Goal: Task Accomplishment & Management: Use online tool/utility

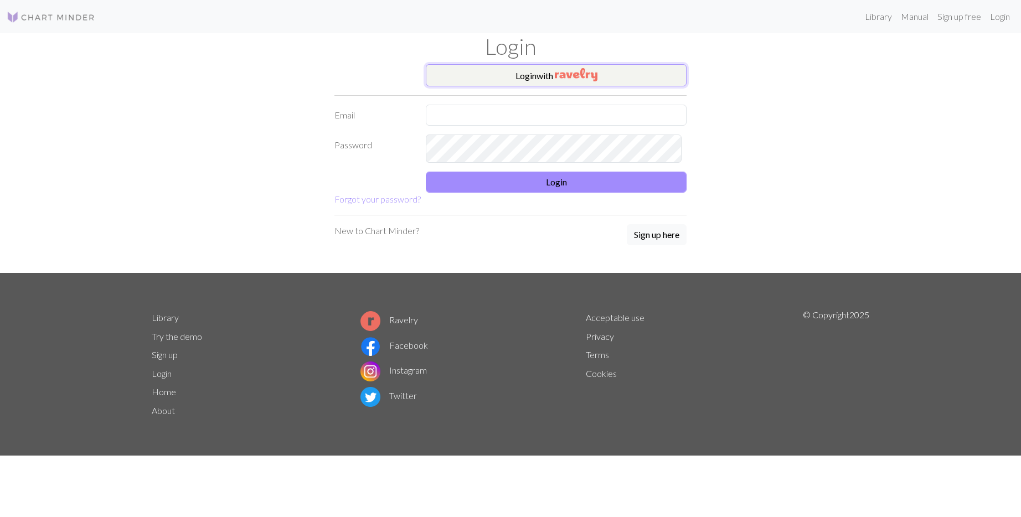
click at [526, 86] on button "Login with" at bounding box center [556, 75] width 261 height 22
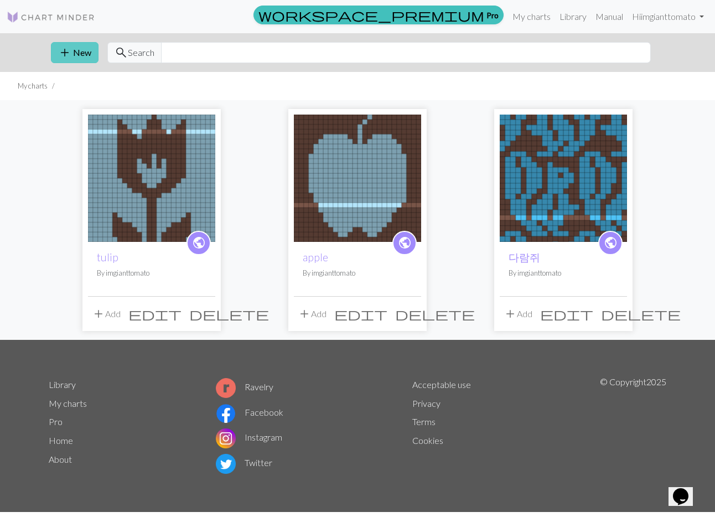
click at [71, 60] on span "add" at bounding box center [64, 53] width 13 height 16
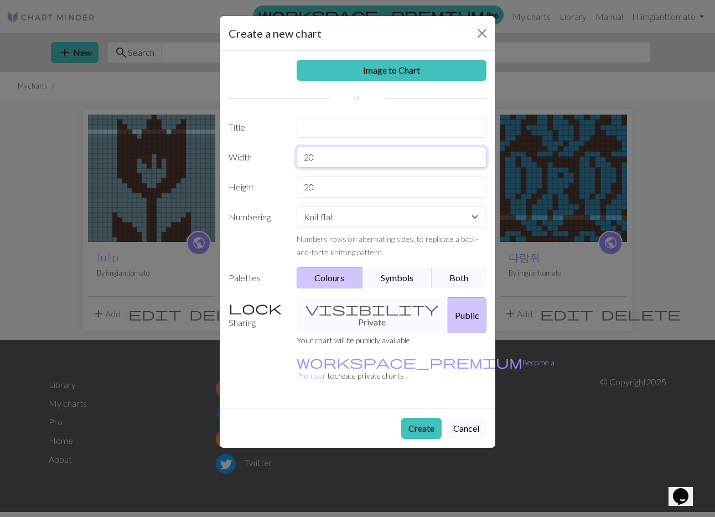
drag, startPoint x: 364, startPoint y: 217, endPoint x: 267, endPoint y: 213, distance: 97.5
click at [267, 168] on div "Width 20" at bounding box center [357, 157] width 271 height 21
type input "26"
click at [412, 228] on select "Knit flat Knit in the round Lace knitting Cross stitch" at bounding box center [392, 216] width 190 height 21
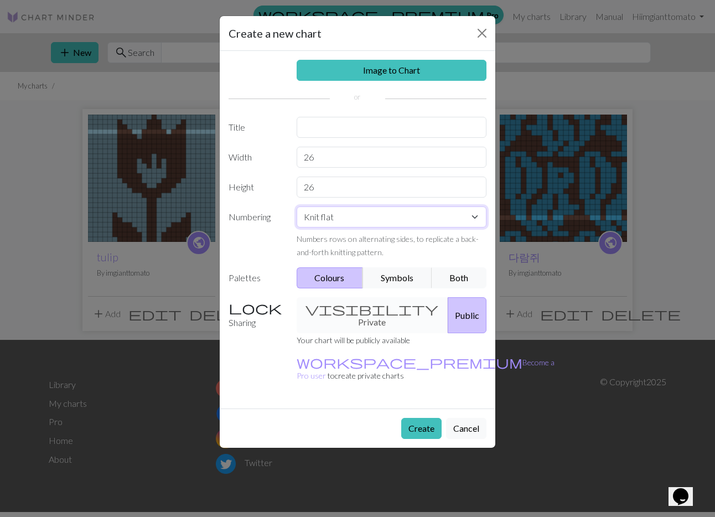
scroll to position [73, 0]
click at [335, 117] on input "text" at bounding box center [392, 127] width 190 height 21
type input "Dragonfly"
click at [401, 439] on button "Create" at bounding box center [421, 428] width 40 height 21
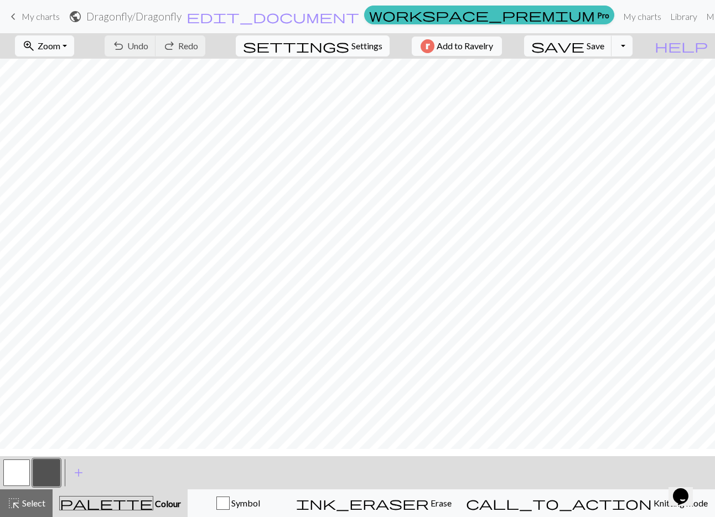
click at [369, 53] on span "Settings" at bounding box center [367, 45] width 31 height 13
select select "aran"
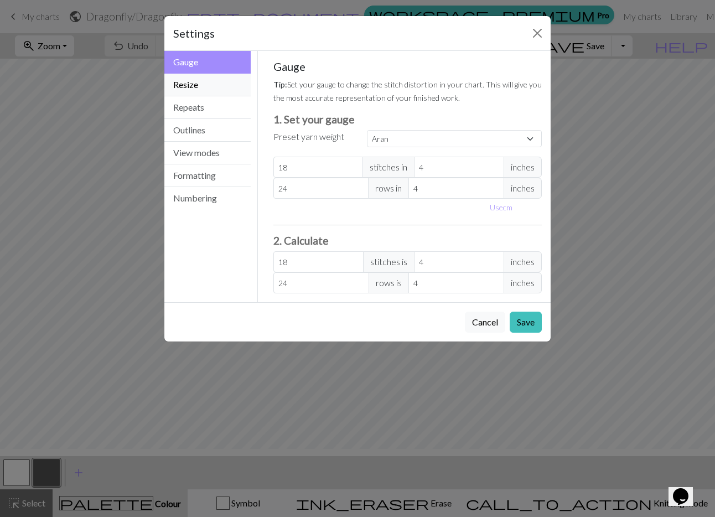
click at [195, 96] on button "Resize" at bounding box center [207, 85] width 86 height 23
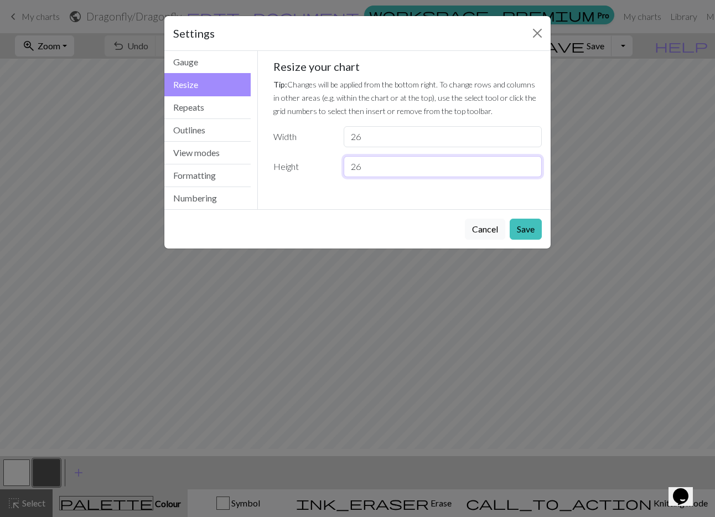
drag, startPoint x: 395, startPoint y: 263, endPoint x: 264, endPoint y: 245, distance: 132.4
click at [261, 209] on div "Gauge Tip: Set your gauge to change the stitch distortion in your chart. This w…" at bounding box center [408, 130] width 300 height 158
click at [525, 177] on input "27" at bounding box center [443, 166] width 198 height 21
click at [525, 177] on input "28" at bounding box center [443, 166] width 198 height 21
click at [525, 177] on input "29" at bounding box center [443, 166] width 198 height 21
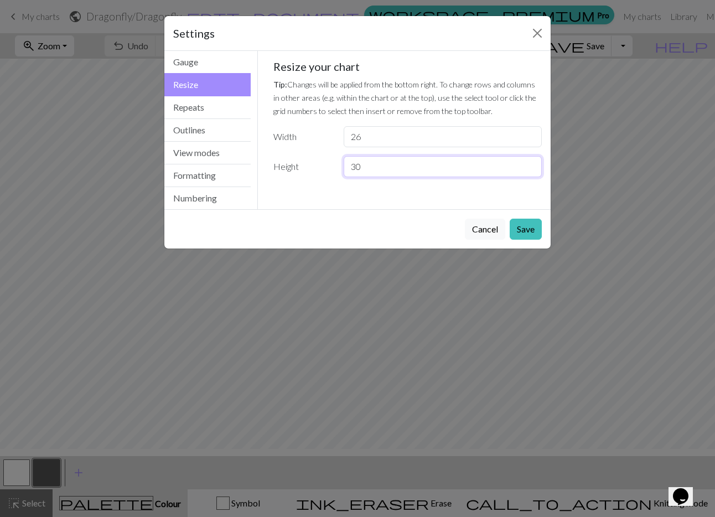
click at [525, 177] on input "30" at bounding box center [443, 166] width 198 height 21
click at [525, 177] on input "31" at bounding box center [443, 166] width 198 height 21
type input "32"
click at [525, 177] on input "32" at bounding box center [443, 166] width 198 height 21
click at [518, 240] on button "Save" at bounding box center [526, 229] width 32 height 21
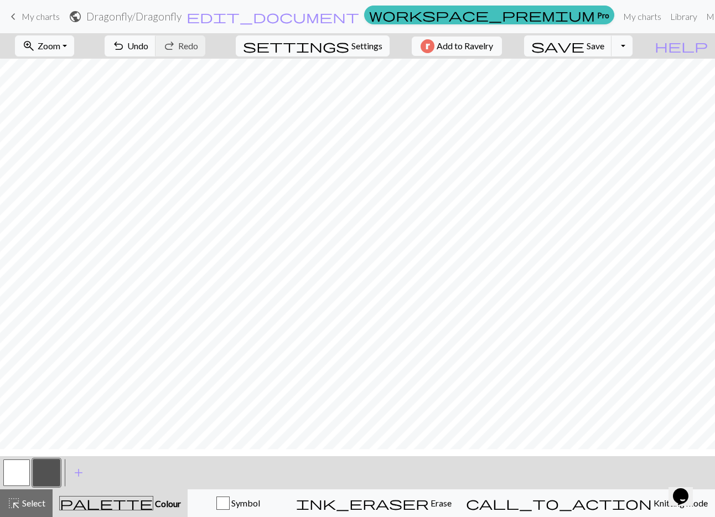
scroll to position [14, 0]
click at [12, 482] on button "button" at bounding box center [16, 472] width 27 height 27
click at [11, 483] on button "button" at bounding box center [16, 472] width 27 height 27
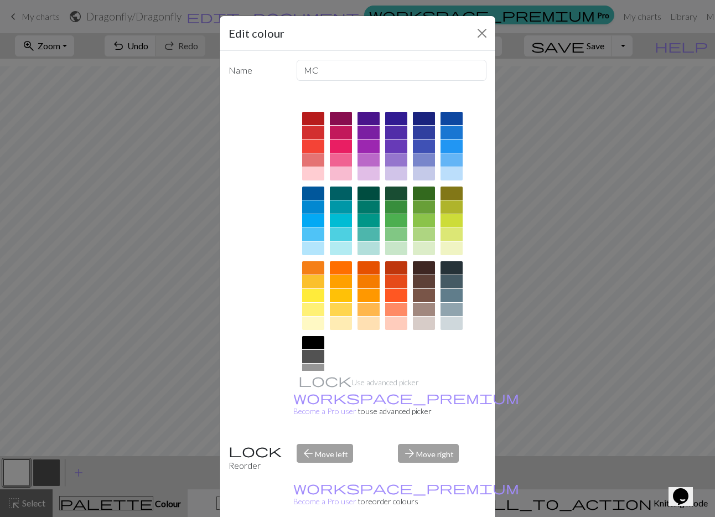
click at [432, 302] on div at bounding box center [424, 295] width 22 height 13
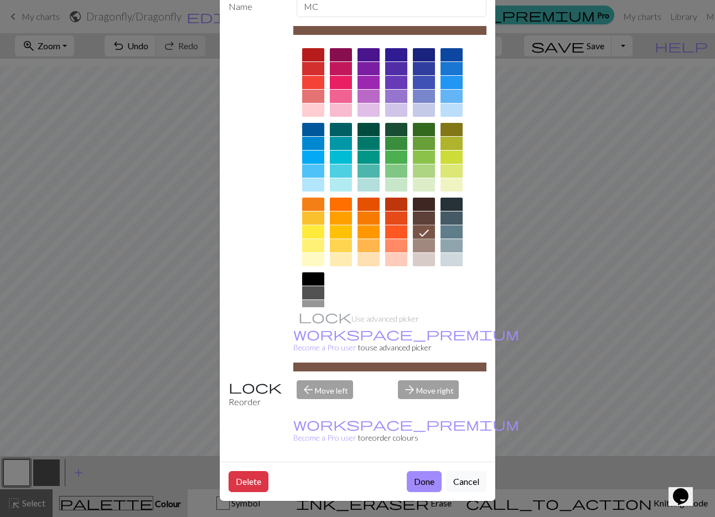
scroll to position [154, 0]
click at [407, 471] on button "Done" at bounding box center [424, 481] width 35 height 21
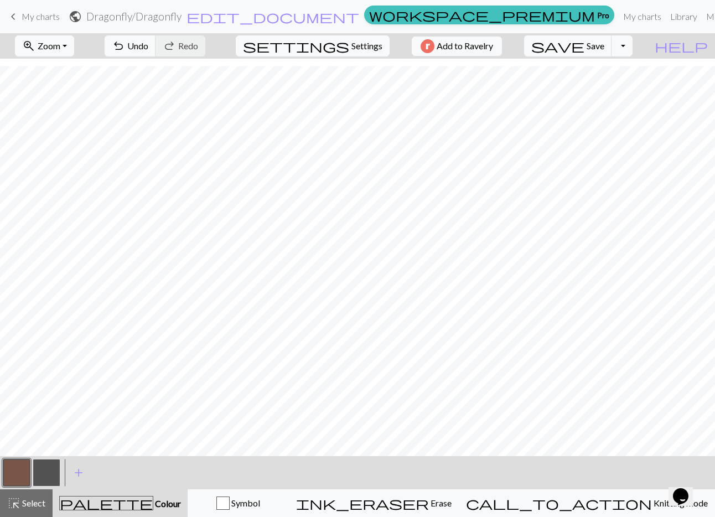
click at [46, 483] on button "button" at bounding box center [46, 472] width 27 height 27
click at [33, 480] on button "button" at bounding box center [46, 472] width 27 height 27
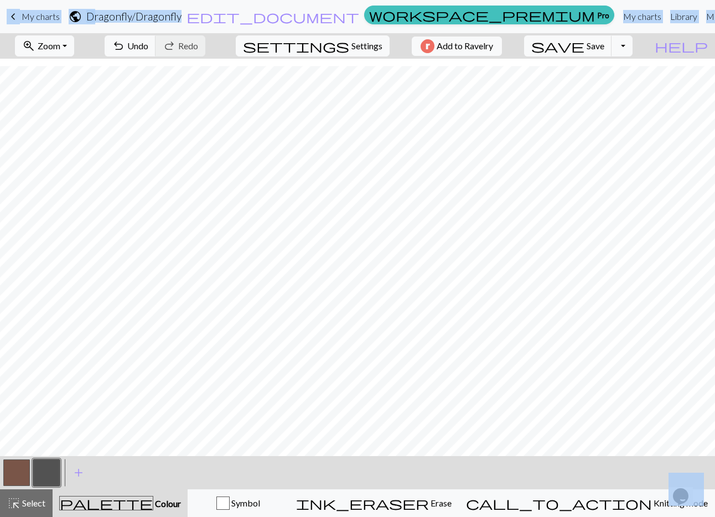
click at [55, 482] on button "button" at bounding box center [46, 472] width 27 height 27
click at [56, 482] on button "button" at bounding box center [46, 472] width 27 height 27
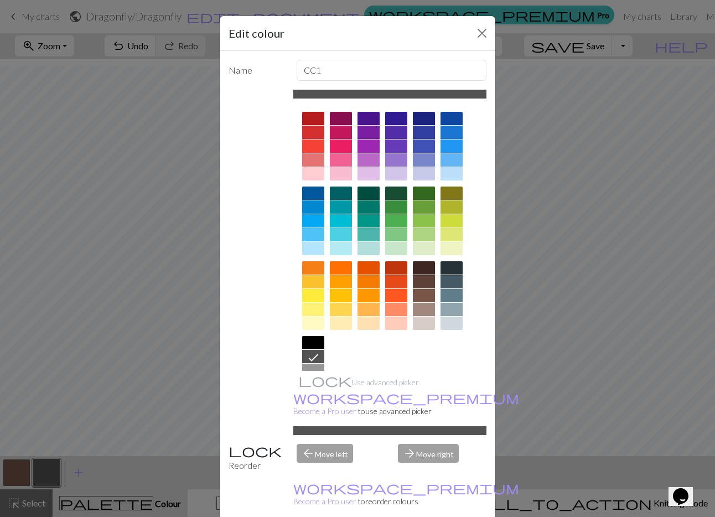
click at [314, 255] on span at bounding box center [313, 248] width 22 height 13
click at [313, 255] on div at bounding box center [313, 248] width 22 height 13
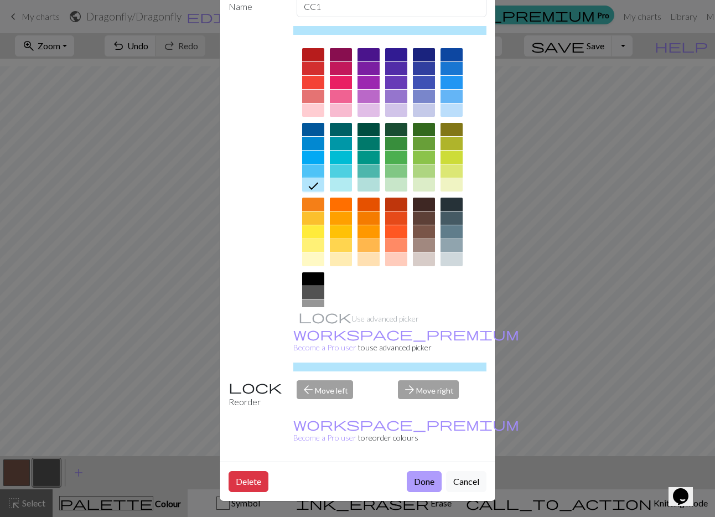
click at [407, 471] on button "Done" at bounding box center [424, 481] width 35 height 21
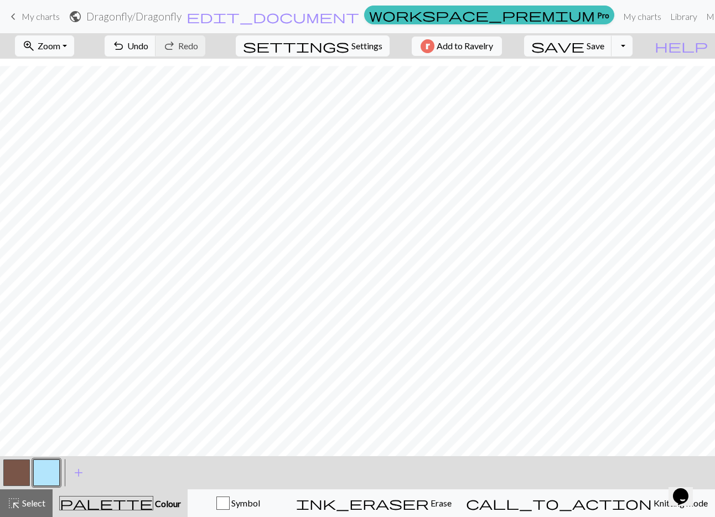
drag, startPoint x: 28, startPoint y: 486, endPoint x: 34, endPoint y: 479, distance: 9.0
click at [28, 486] on button "button" at bounding box center [16, 472] width 27 height 27
drag, startPoint x: 51, startPoint y: 482, endPoint x: 56, endPoint y: 477, distance: 7.4
click at [51, 482] on button "button" at bounding box center [46, 472] width 27 height 27
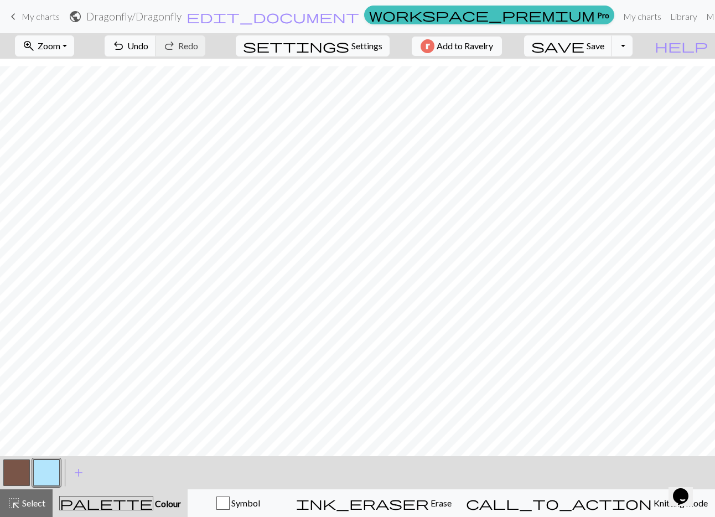
click at [25, 481] on button "button" at bounding box center [16, 472] width 27 height 27
click at [54, 479] on button "button" at bounding box center [46, 472] width 27 height 27
click at [18, 478] on button "button" at bounding box center [16, 472] width 27 height 27
click at [41, 480] on button "button" at bounding box center [46, 472] width 27 height 27
click at [23, 480] on button "button" at bounding box center [16, 472] width 27 height 27
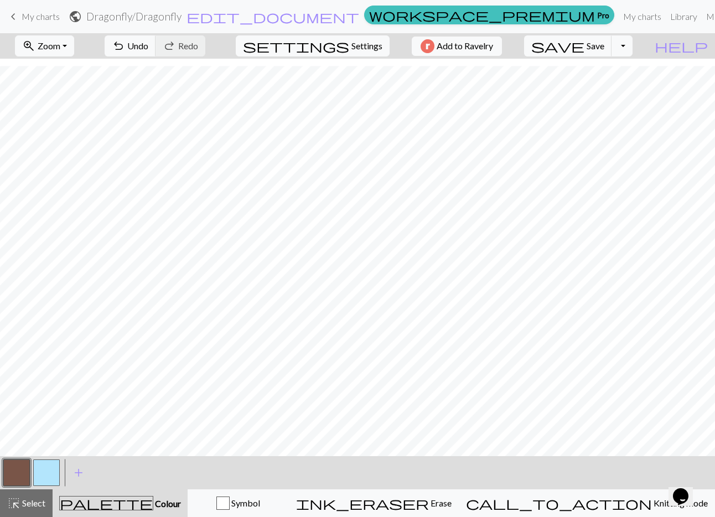
click at [35, 486] on button "button" at bounding box center [46, 472] width 27 height 27
click at [372, 53] on span "Settings" at bounding box center [367, 45] width 31 height 13
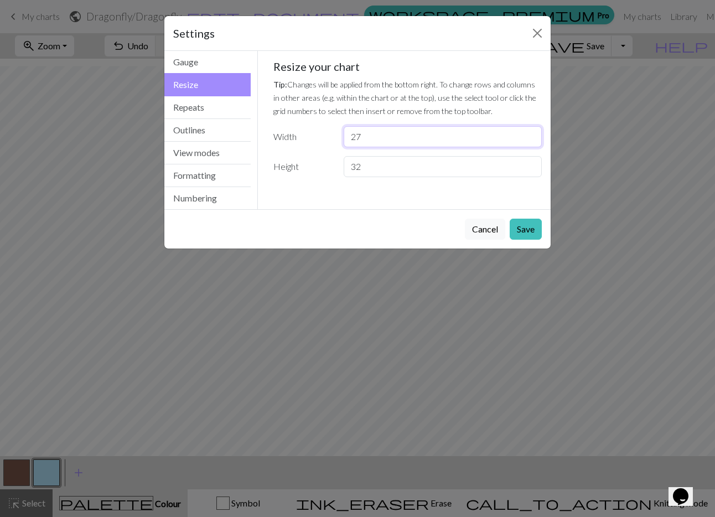
type input "27"
click at [523, 147] on input "27" at bounding box center [443, 136] width 198 height 21
click at [520, 240] on button "Save" at bounding box center [526, 229] width 32 height 21
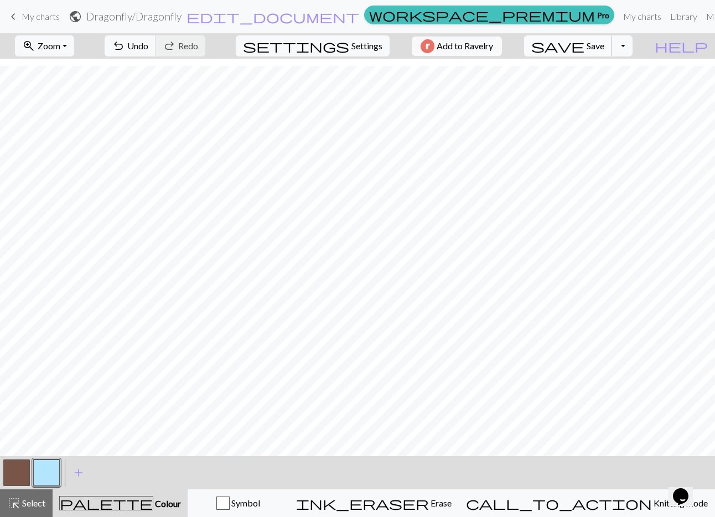
click at [605, 51] on span "Save" at bounding box center [596, 45] width 18 height 11
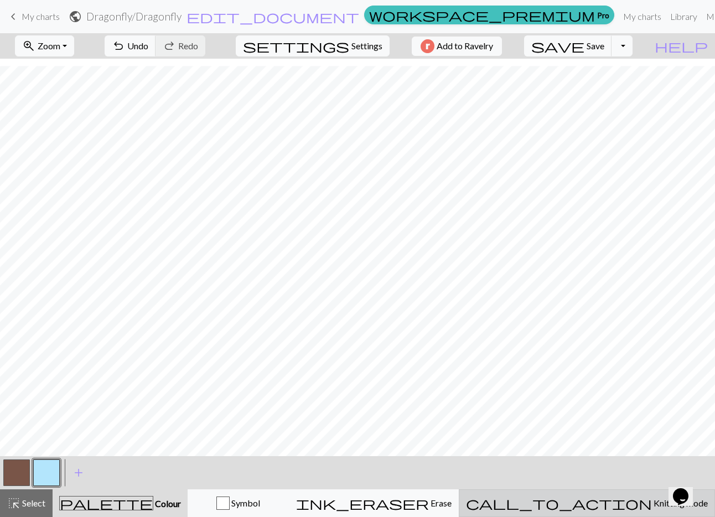
click at [652, 499] on span "Knitting mode" at bounding box center [680, 503] width 56 height 11
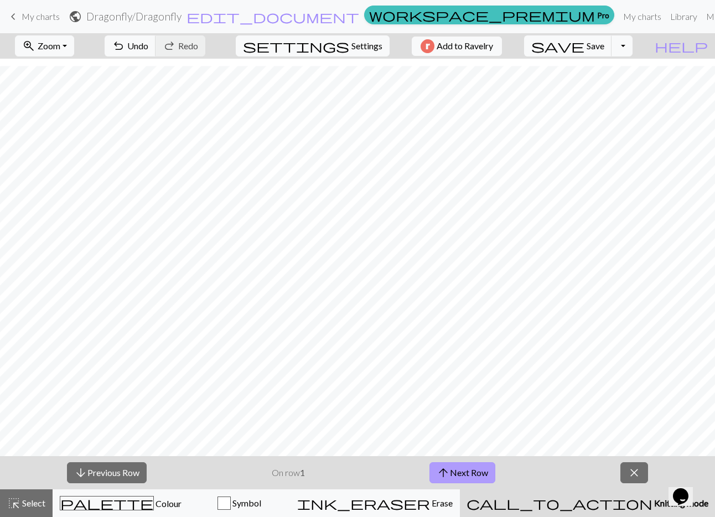
click at [477, 480] on button "arrow_upward Next Row" at bounding box center [463, 472] width 66 height 21
click at [488, 471] on button "arrow_upward Next Row" at bounding box center [463, 472] width 66 height 21
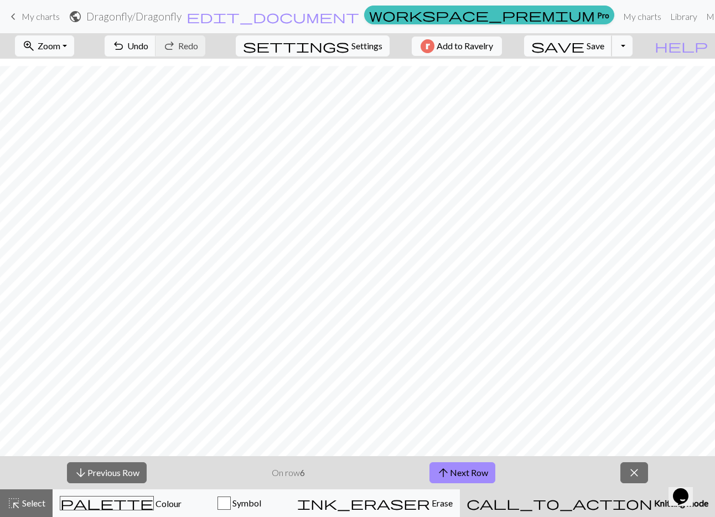
click at [611, 56] on button "save Save Save" at bounding box center [568, 45] width 88 height 21
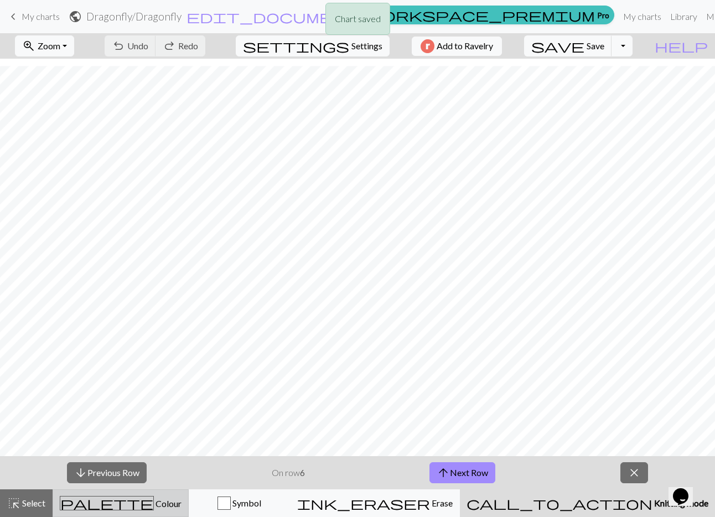
click at [178, 515] on button "palette Colour Colour" at bounding box center [121, 503] width 136 height 28
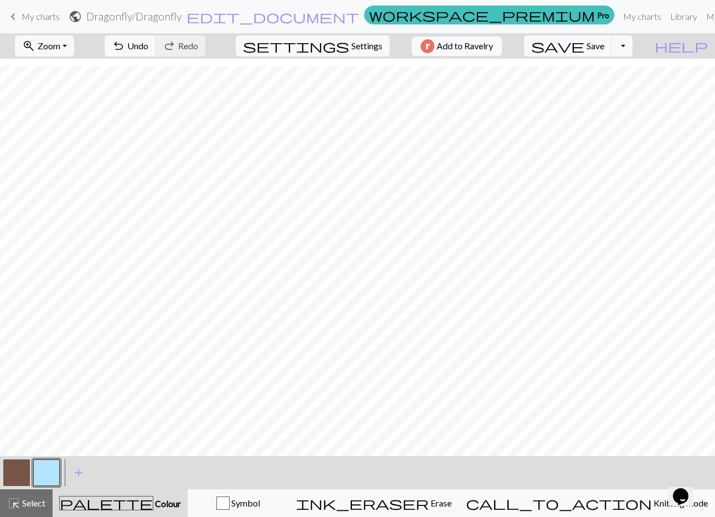
click at [24, 479] on button "button" at bounding box center [16, 472] width 27 height 27
click at [585, 54] on span "save" at bounding box center [557, 46] width 53 height 16
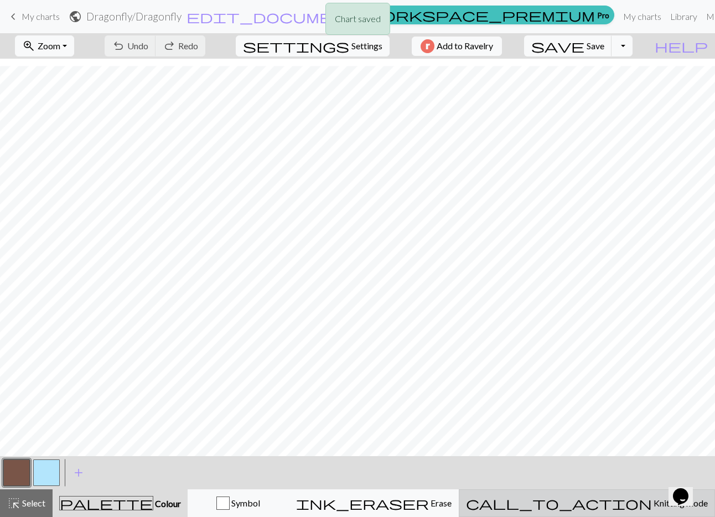
click at [652, 508] on span "Knitting mode" at bounding box center [680, 503] width 56 height 11
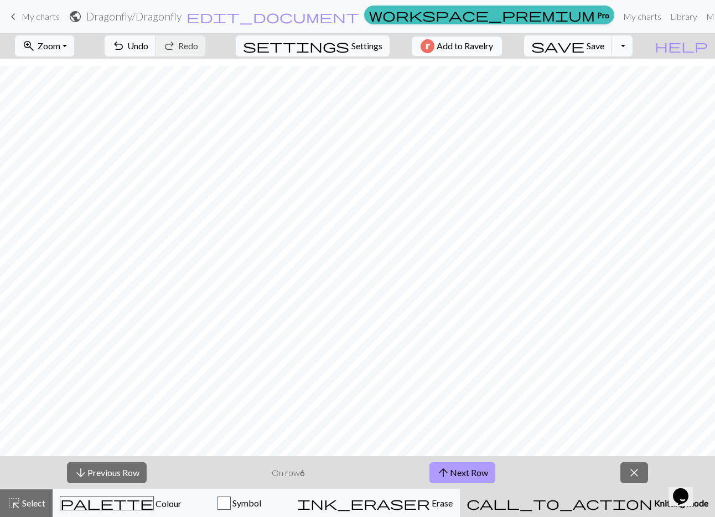
click at [494, 478] on button "arrow_upward Next Row" at bounding box center [463, 472] width 66 height 21
click at [480, 474] on button "arrow_upward Next Row" at bounding box center [463, 472] width 66 height 21
click at [601, 51] on span "Save" at bounding box center [596, 45] width 18 height 11
click at [474, 475] on button "arrow_upward Next Row" at bounding box center [463, 472] width 66 height 21
click at [488, 483] on button "arrow_upward Next Row" at bounding box center [463, 472] width 66 height 21
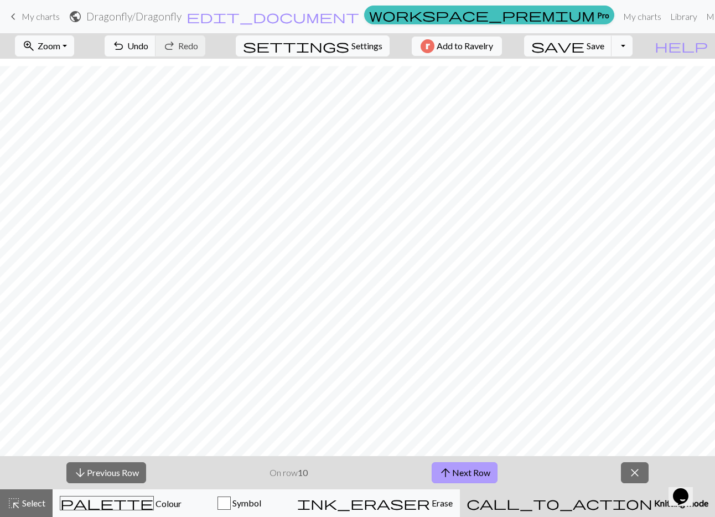
click at [488, 483] on button "arrow_upward Next Row" at bounding box center [465, 472] width 66 height 21
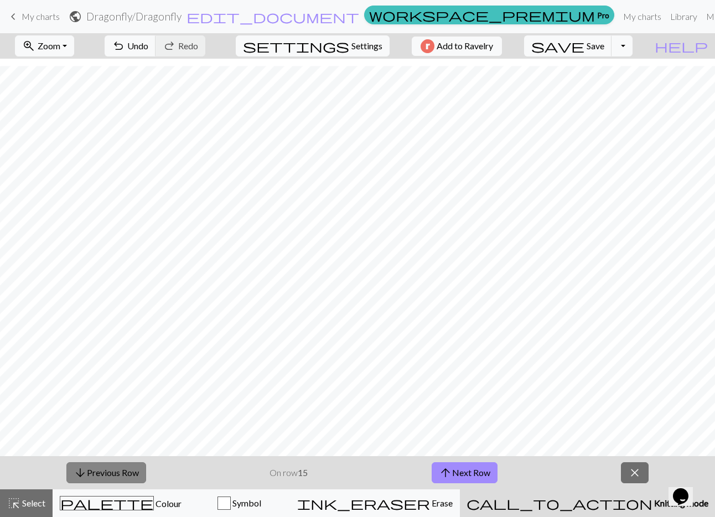
click at [146, 480] on button "arrow_downward Previous Row" at bounding box center [106, 472] width 80 height 21
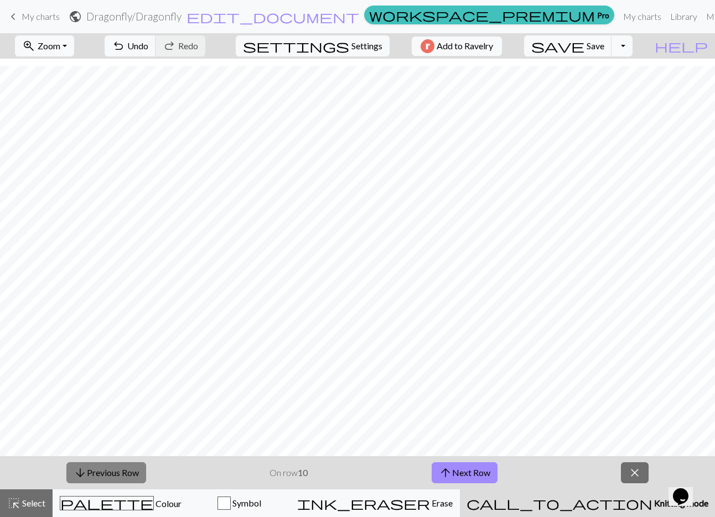
click at [146, 480] on button "arrow_downward Previous Row" at bounding box center [106, 472] width 80 height 21
click at [146, 480] on button "arrow_downward Previous Row" at bounding box center [107, 472] width 80 height 21
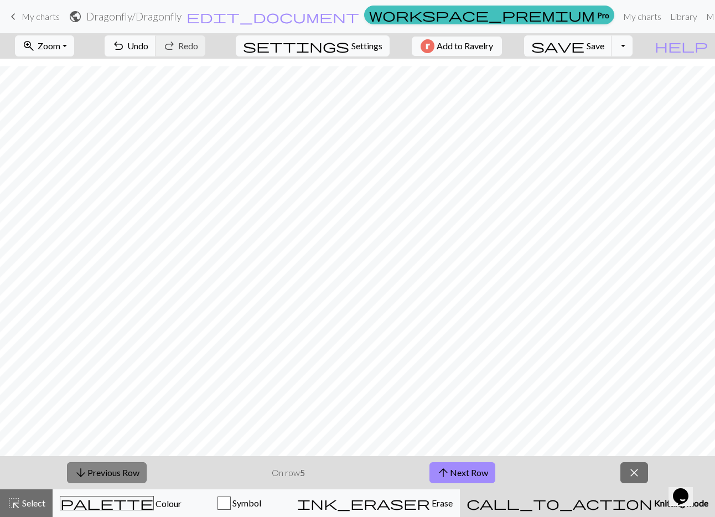
click at [146, 480] on button "arrow_downward Previous Row" at bounding box center [107, 472] width 80 height 21
click at [495, 483] on button "arrow_upward Next Row" at bounding box center [463, 472] width 66 height 21
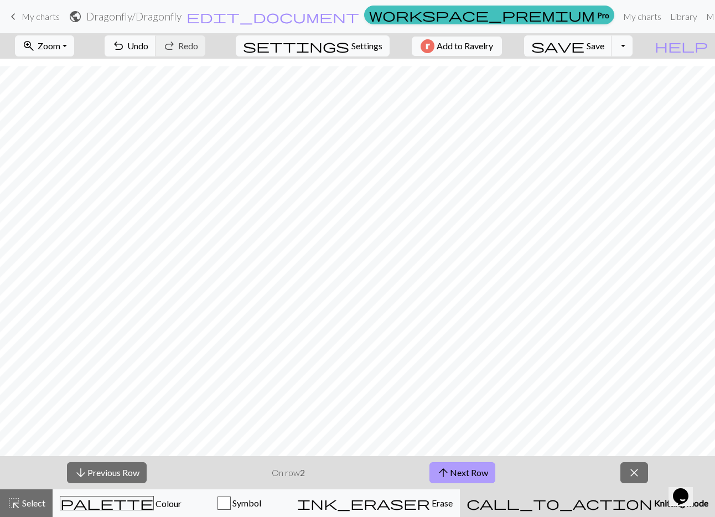
click at [495, 483] on button "arrow_upward Next Row" at bounding box center [463, 472] width 66 height 21
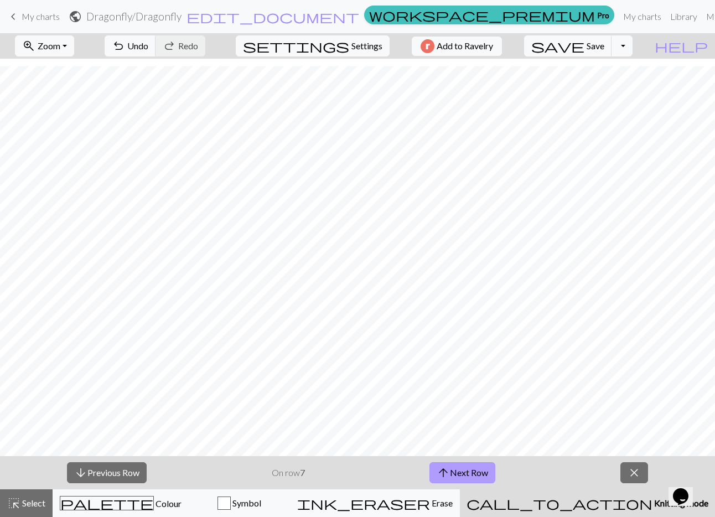
click at [495, 483] on button "arrow_upward Next Row" at bounding box center [463, 472] width 66 height 21
click at [599, 51] on span "Save" at bounding box center [596, 45] width 18 height 11
